Goal: Task Accomplishment & Management: Use online tool/utility

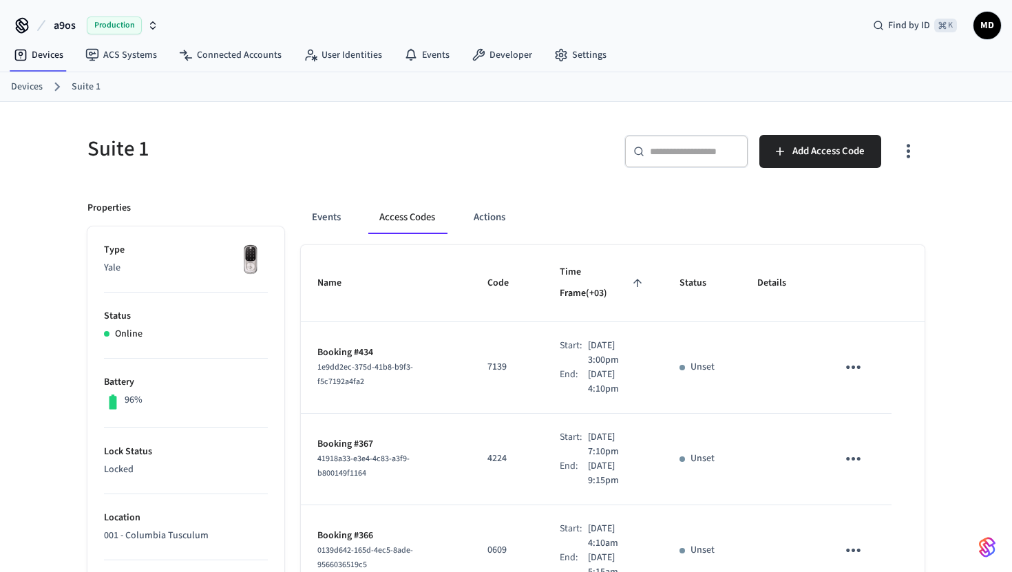
scroll to position [144, 0]
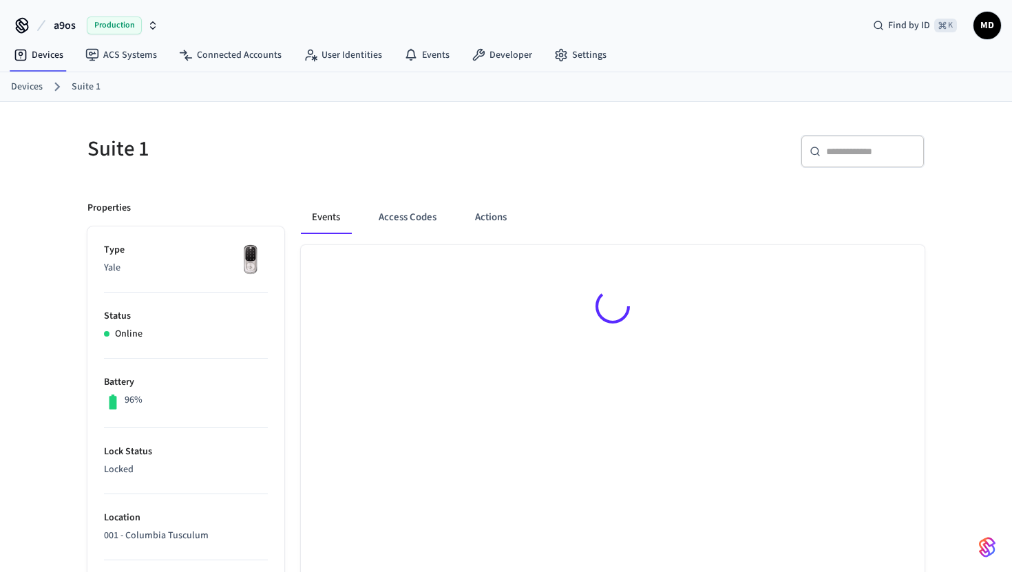
scroll to position [145, 0]
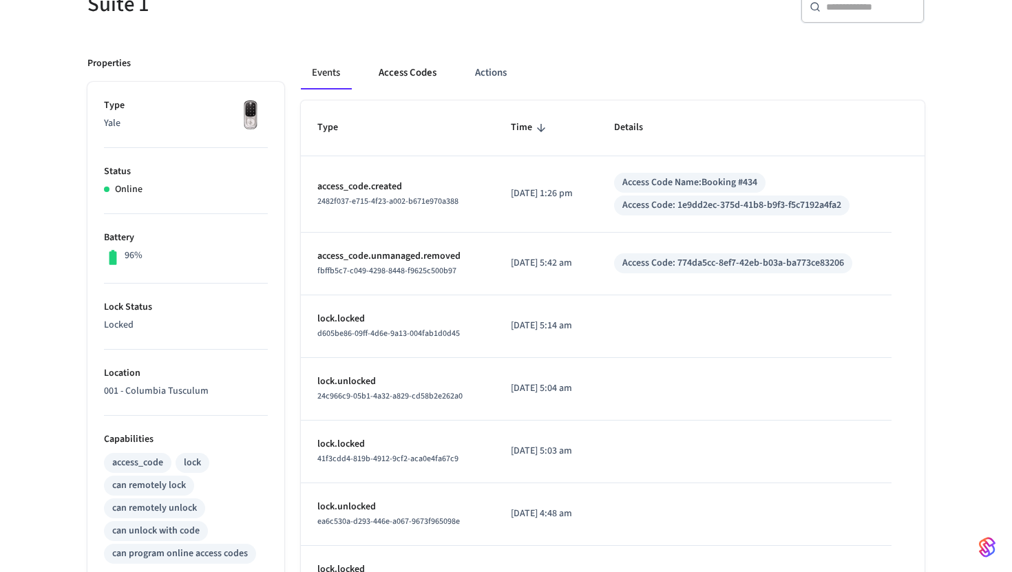
click at [416, 76] on button "Access Codes" at bounding box center [408, 72] width 80 height 33
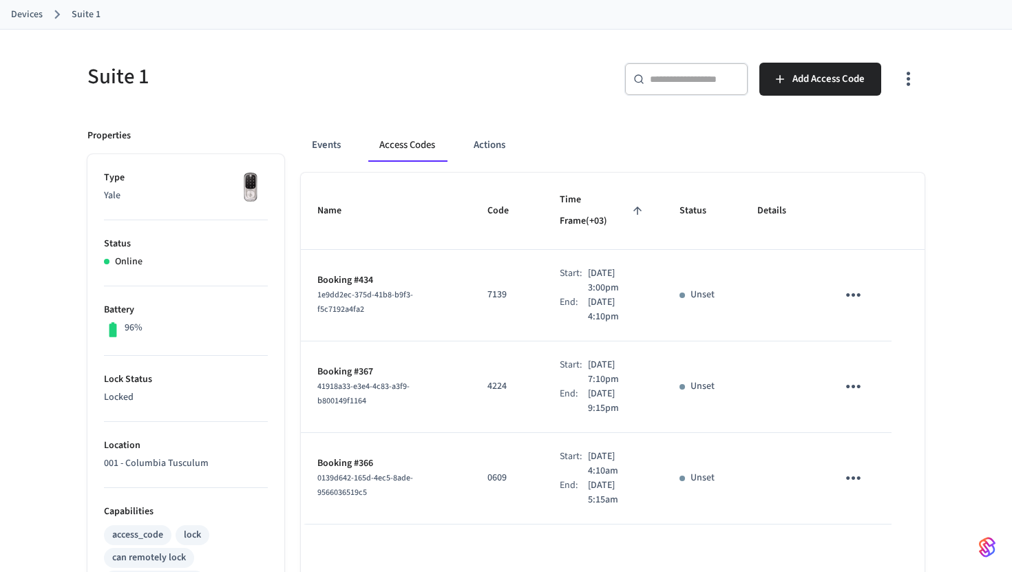
scroll to position [0, 0]
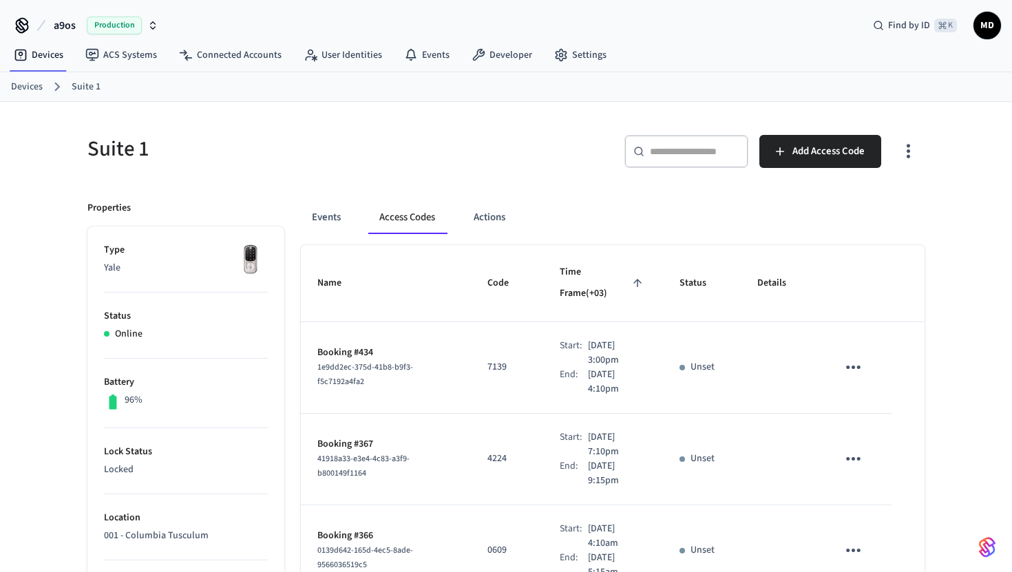
click at [33, 90] on link "Devices" at bounding box center [27, 87] width 32 height 14
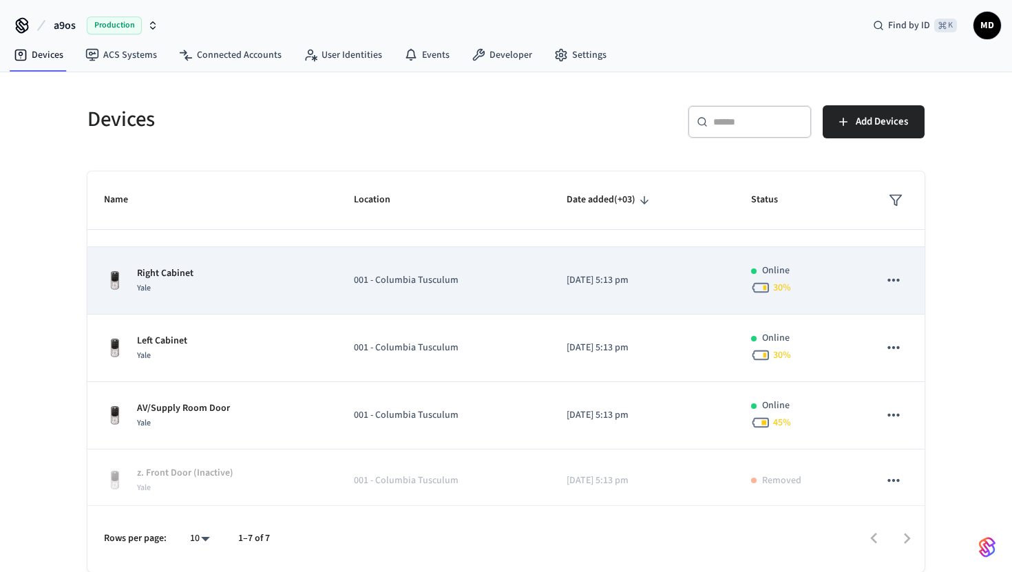
scroll to position [192, 0]
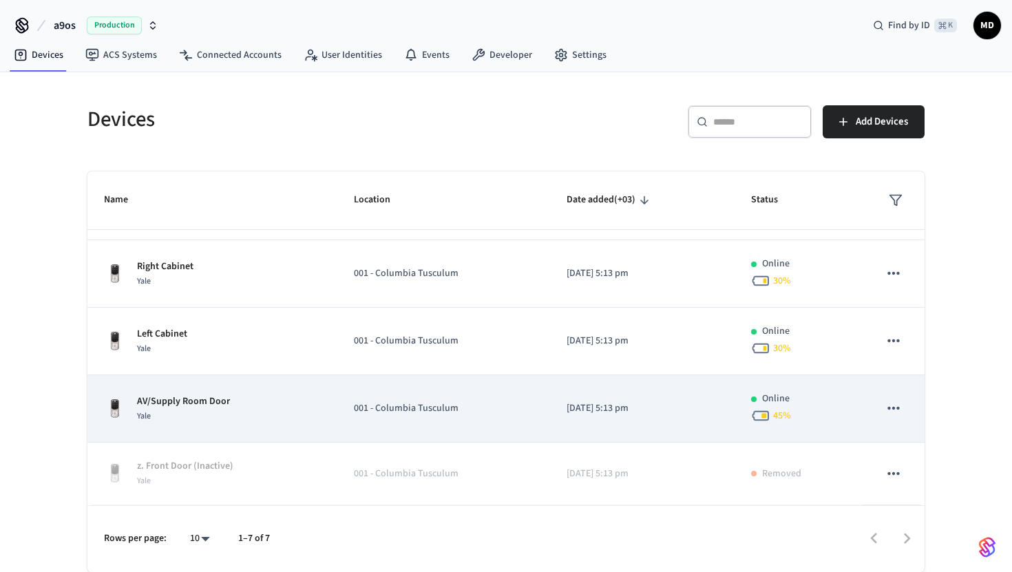
click at [193, 407] on p "AV/Supply Room Door" at bounding box center [183, 401] width 93 height 14
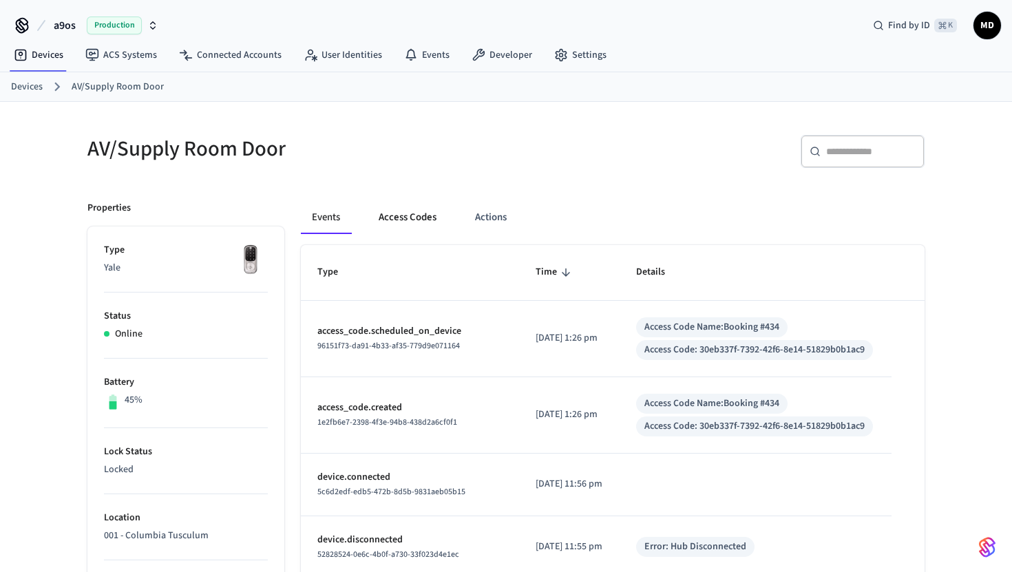
click at [408, 222] on button "Access Codes" at bounding box center [408, 217] width 80 height 33
